Goal: Task Accomplishment & Management: Use online tool/utility

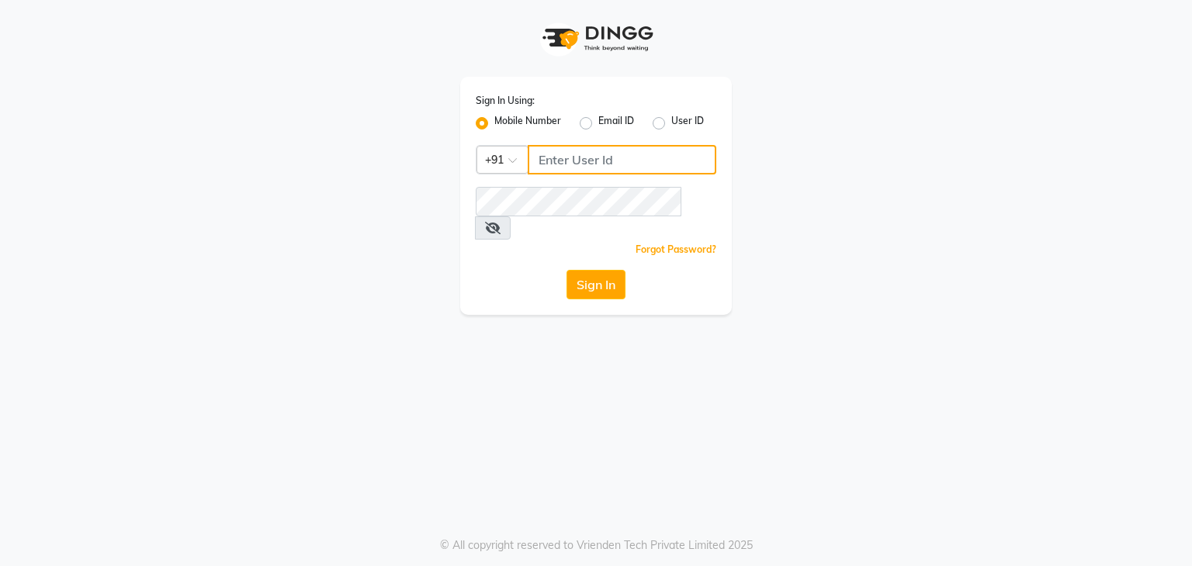
click at [608, 157] on input "Username" at bounding box center [622, 159] width 189 height 29
type input "9702410665"
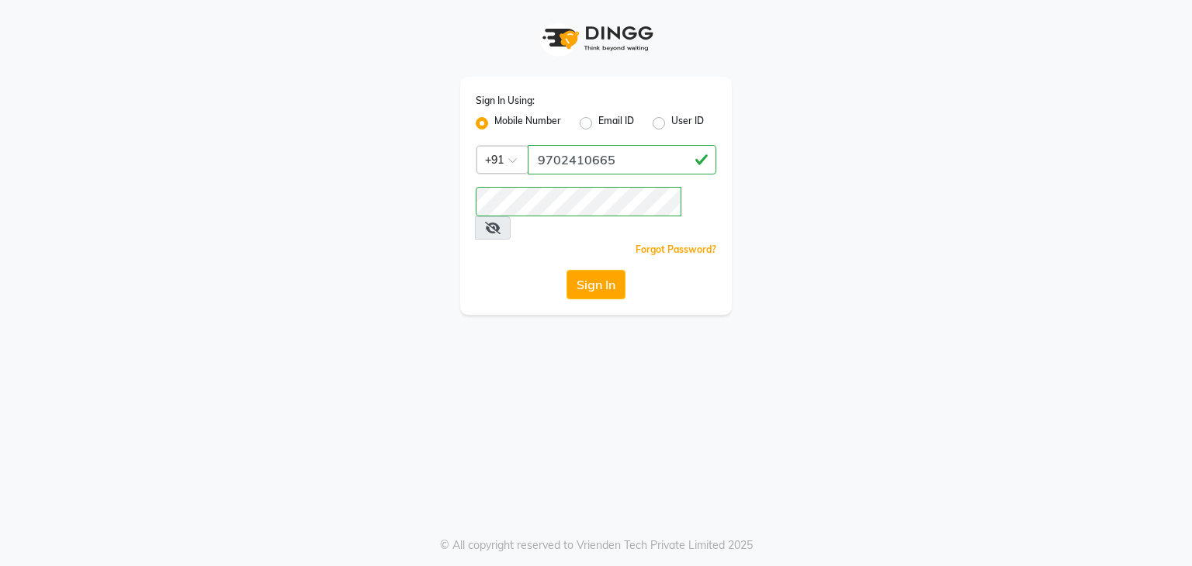
click at [500, 222] on icon at bounding box center [493, 228] width 16 height 12
click at [615, 270] on button "Sign In" at bounding box center [595, 284] width 59 height 29
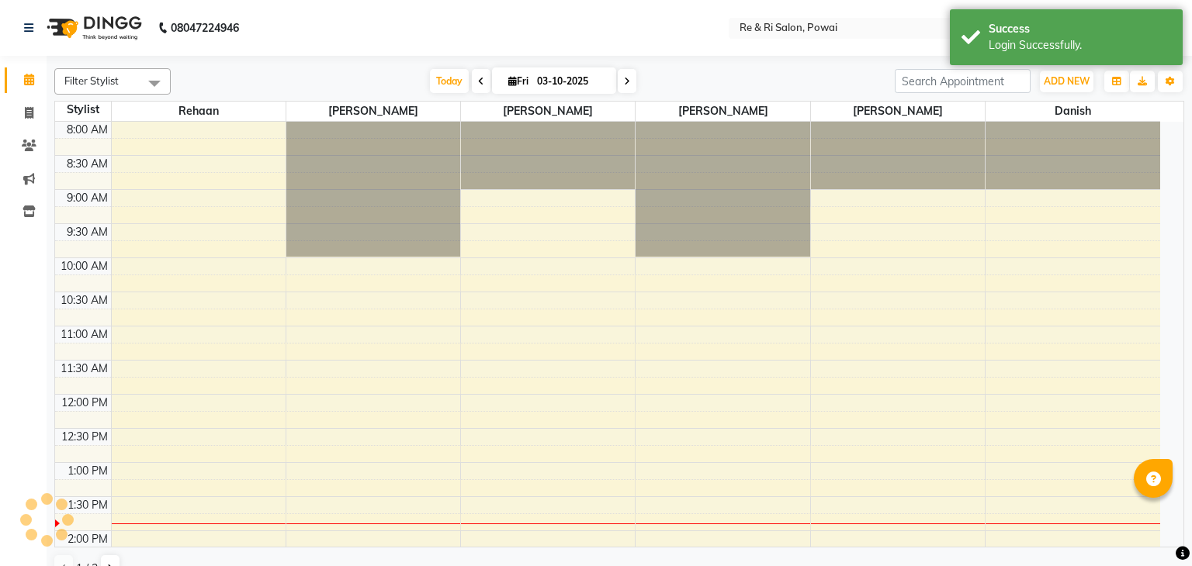
select select "en"
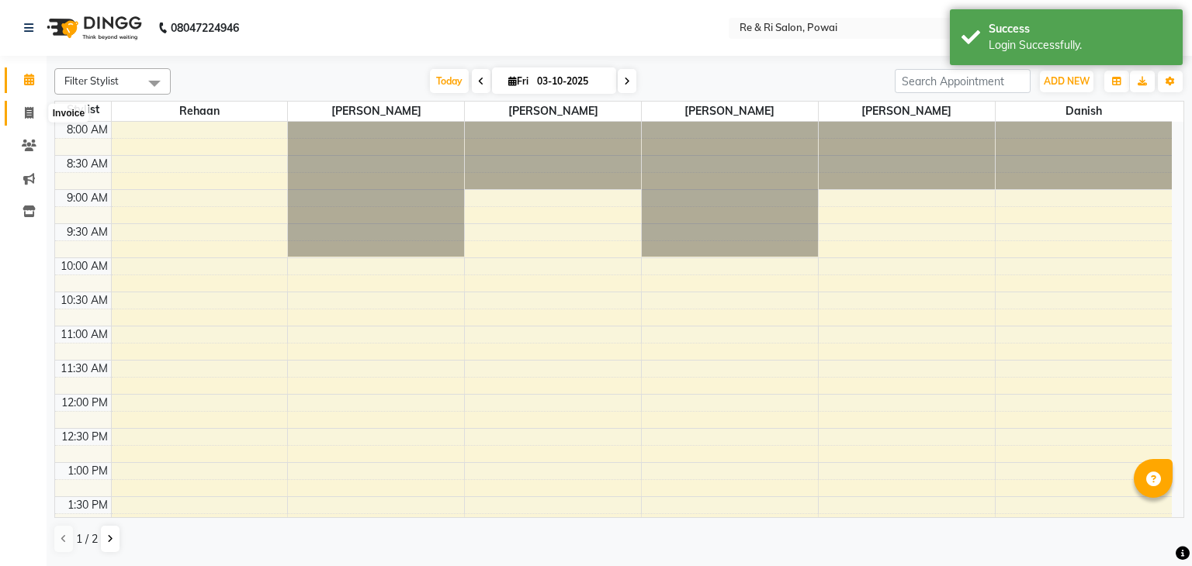
click at [22, 112] on span at bounding box center [29, 114] width 27 height 18
select select "service"
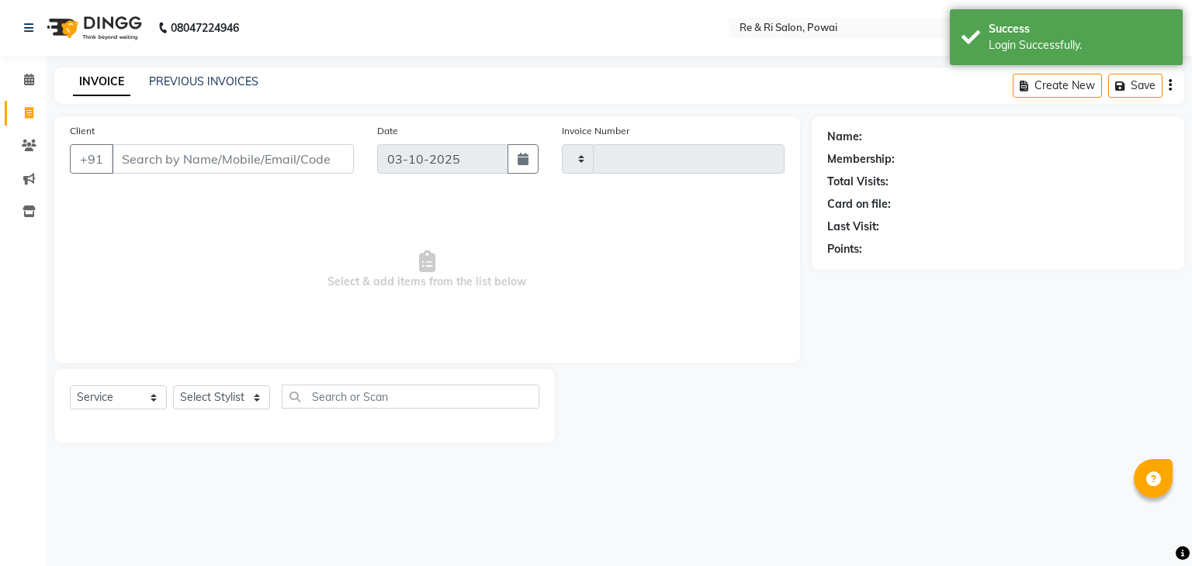
type input "2523"
select select "5364"
